Goal: Task Accomplishment & Management: Use online tool/utility

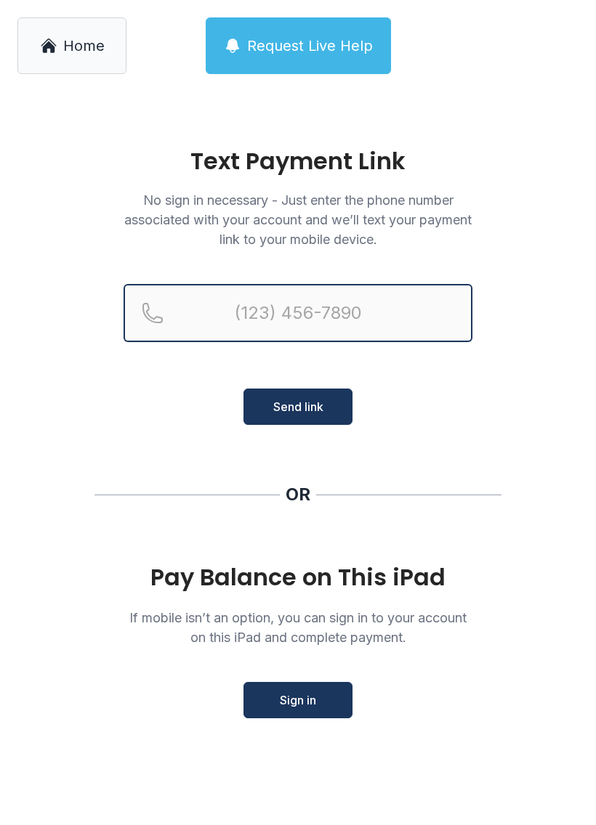
click at [348, 305] on input "Reservation phone number" at bounding box center [298, 313] width 349 height 58
type input "("
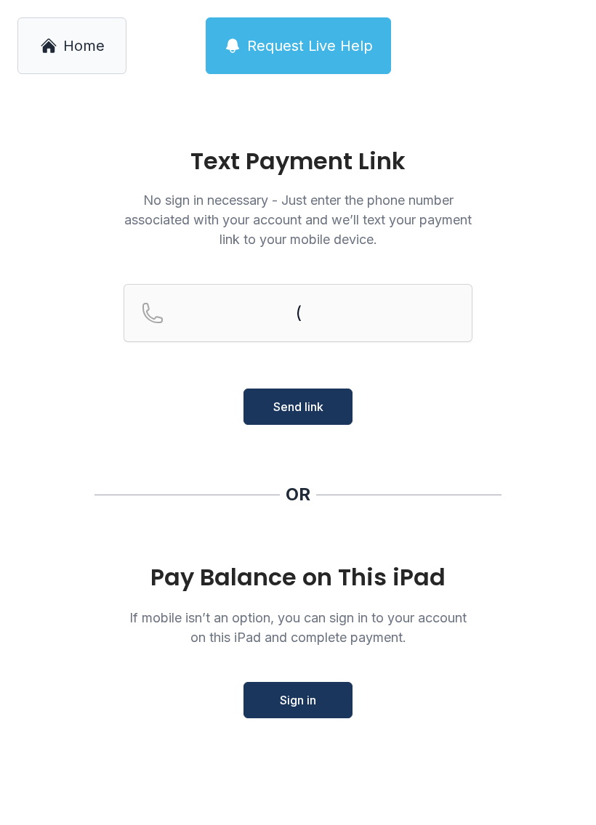
click at [472, 559] on main "Text Payment Link No sign in necessary - Just enter the phone number associated…" at bounding box center [298, 459] width 596 height 734
click at [470, 524] on main "Text Payment Link No sign in necessary - Just enter the phone number associated…" at bounding box center [298, 459] width 596 height 734
click at [323, 709] on button "Sign in" at bounding box center [297, 700] width 109 height 36
click at [304, 700] on span "Sign in" at bounding box center [298, 700] width 36 height 17
click at [112, 36] on link "Home" at bounding box center [71, 45] width 109 height 57
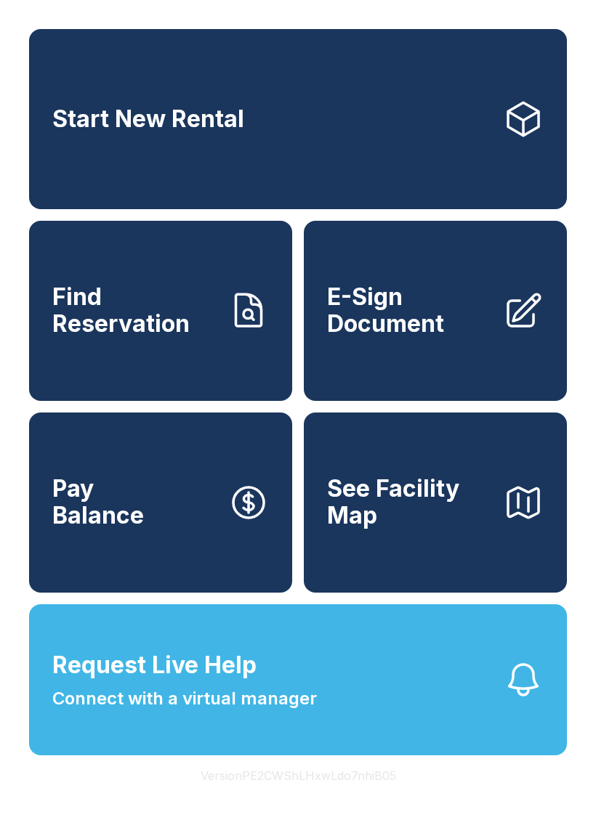
click at [331, 713] on button "Request Live Help Connect with a virtual manager" at bounding box center [298, 679] width 538 height 151
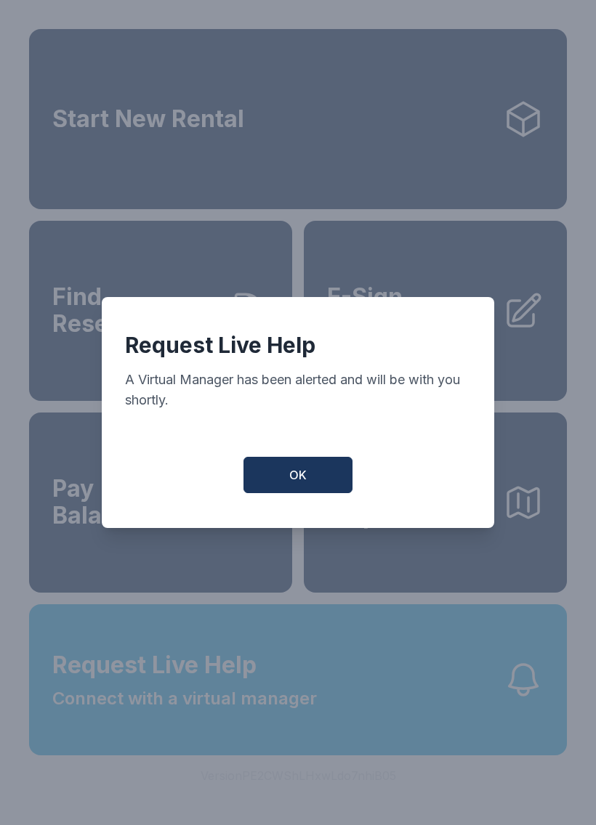
click at [305, 493] on button "OK" at bounding box center [297, 475] width 109 height 36
